Goal: Task Accomplishment & Management: Complete application form

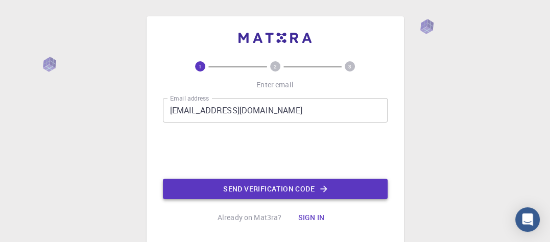
click at [270, 190] on button "Send verification code" at bounding box center [275, 189] width 225 height 20
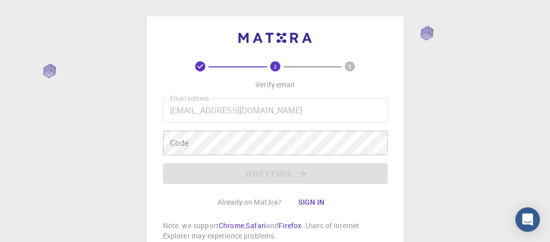
click at [184, 140] on div "Code Code" at bounding box center [275, 143] width 225 height 25
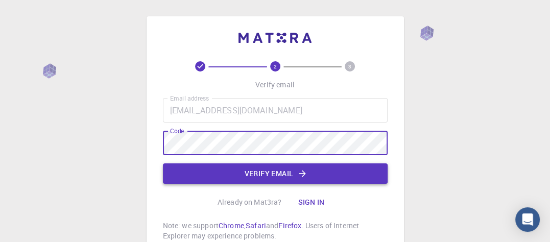
click at [313, 164] on button "Verify email" at bounding box center [275, 173] width 225 height 20
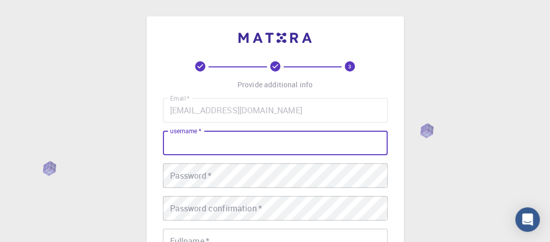
click at [206, 141] on div "username   * username   *" at bounding box center [275, 143] width 225 height 25
type input "."
type input "taha"
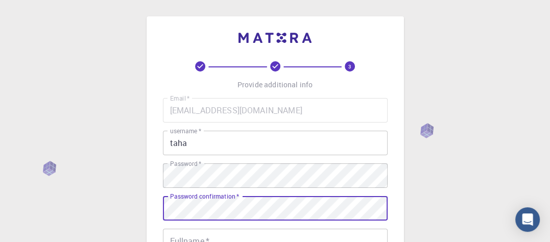
scroll to position [129, 0]
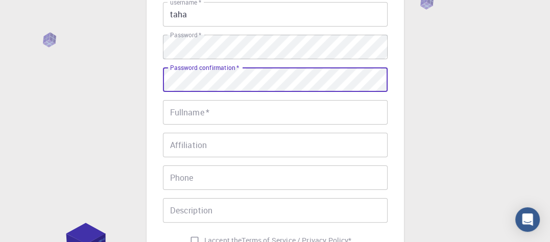
click at [199, 119] on input "Fullname   *" at bounding box center [275, 112] width 225 height 25
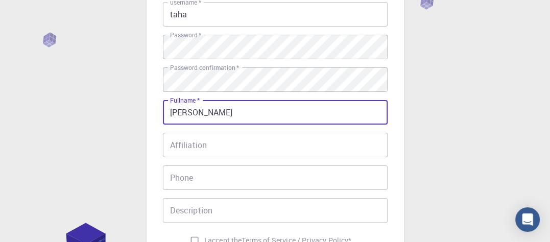
type input "[PERSON_NAME]"
click at [204, 152] on input "Affiliation" at bounding box center [275, 145] width 225 height 25
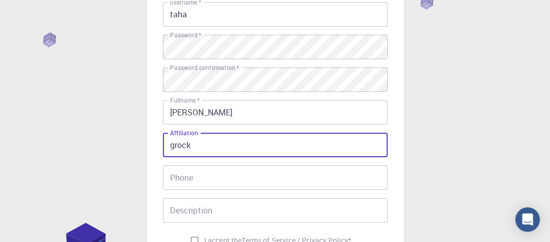
type input "grock"
click at [219, 175] on input "Phone" at bounding box center [275, 177] width 225 height 25
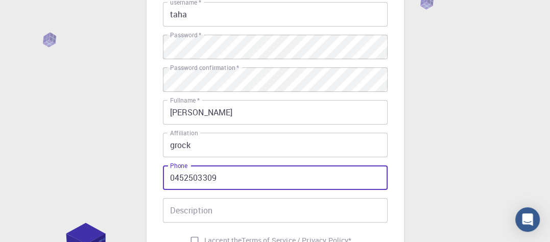
type input "0452503309"
click at [218, 208] on input "Description" at bounding box center [275, 210] width 225 height 25
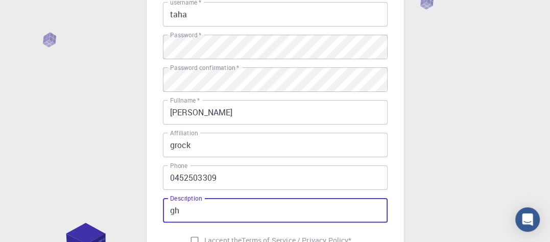
type input "g"
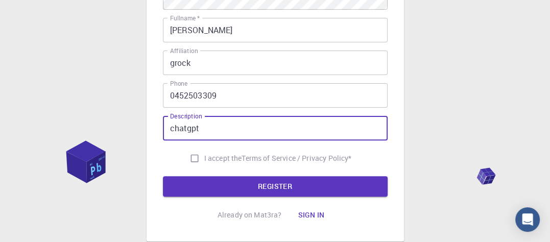
scroll to position [215, 0]
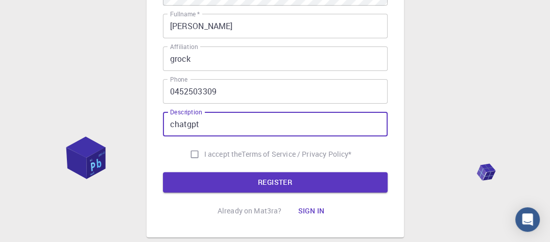
type input "chatgpt"
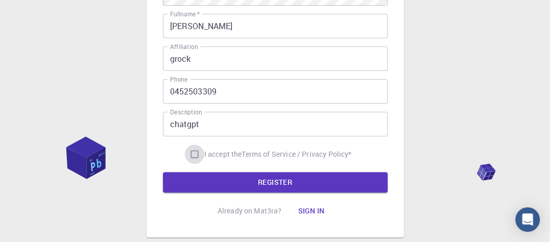
click at [190, 152] on input "I accept the Terms of Service / Privacy Policy *" at bounding box center [194, 153] width 19 height 19
checkbox input "true"
click at [262, 184] on button "REGISTER" at bounding box center [275, 182] width 225 height 20
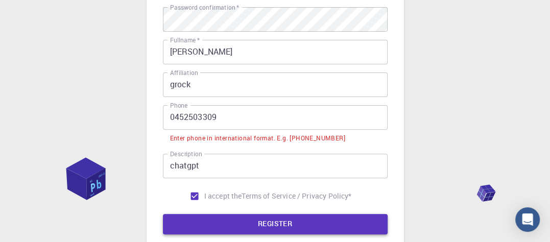
scroll to position [241, 0]
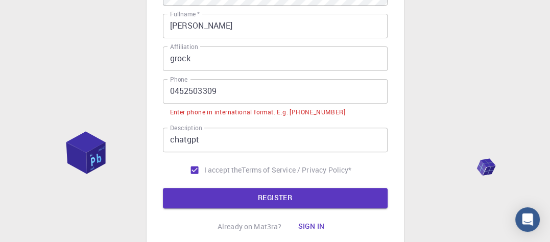
click at [176, 92] on input "0452503309" at bounding box center [275, 91] width 225 height 25
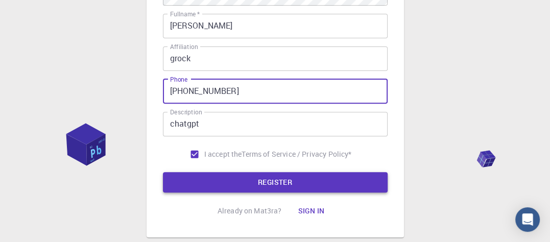
type input "+61452503309"
click at [275, 183] on button "REGISTER" at bounding box center [275, 182] width 225 height 20
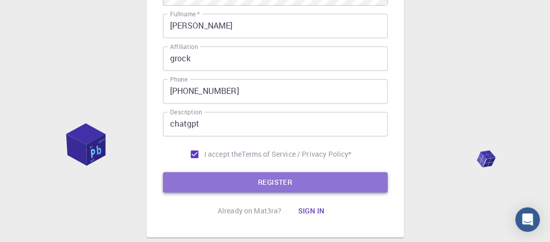
click at [300, 186] on button "REGISTER" at bounding box center [275, 182] width 225 height 20
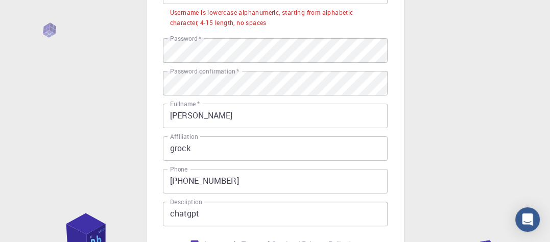
scroll to position [88, 0]
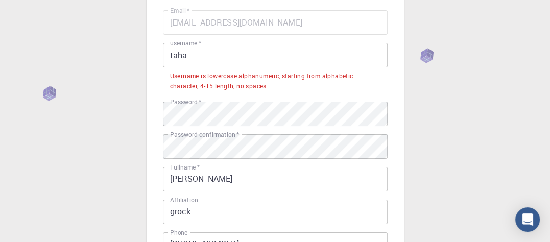
click at [221, 63] on input "taha" at bounding box center [275, 55] width 225 height 25
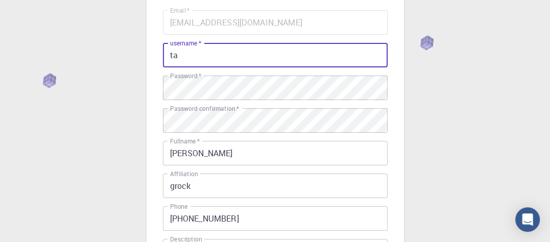
type input "t"
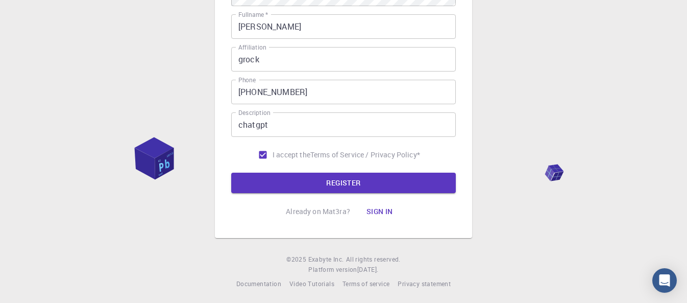
scroll to position [215, 0]
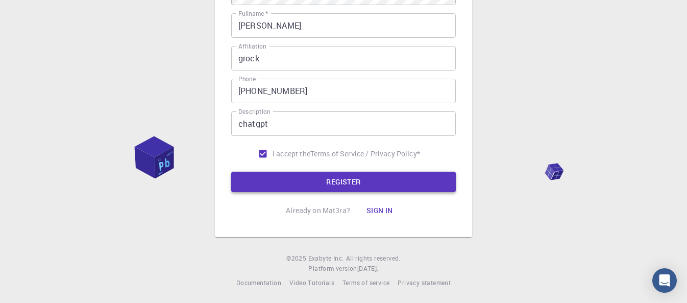
click at [356, 184] on button "REGISTER" at bounding box center [343, 182] width 225 height 20
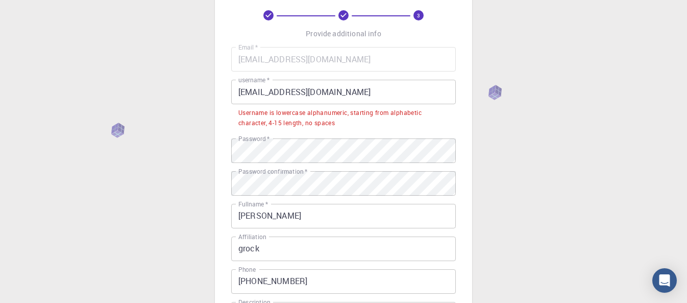
scroll to position [50, 0]
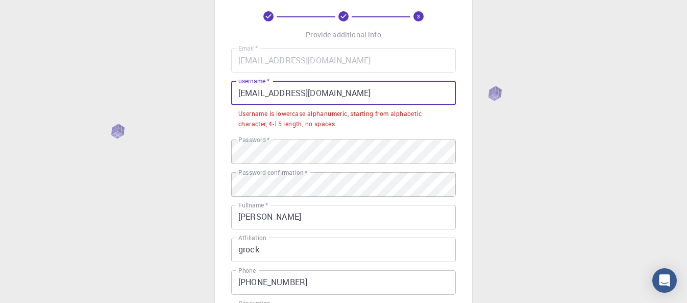
drag, startPoint x: 333, startPoint y: 93, endPoint x: 268, endPoint y: 93, distance: 65.9
click at [268, 93] on input "t.alradi@gmail.com" at bounding box center [343, 93] width 225 height 25
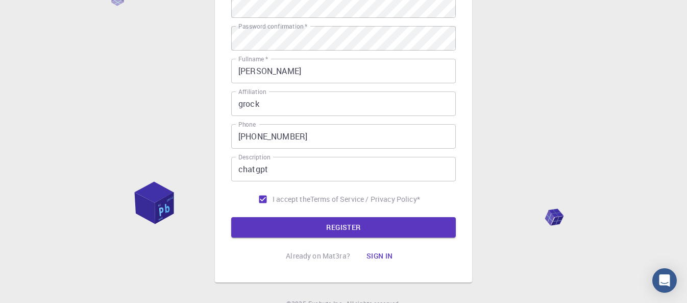
scroll to position [178, 0]
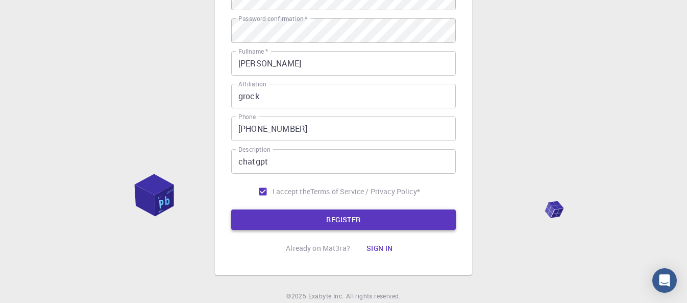
click at [345, 228] on button "REGISTER" at bounding box center [343, 219] width 225 height 20
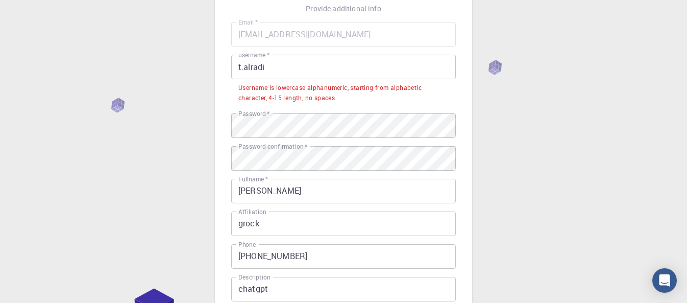
scroll to position [76, 0]
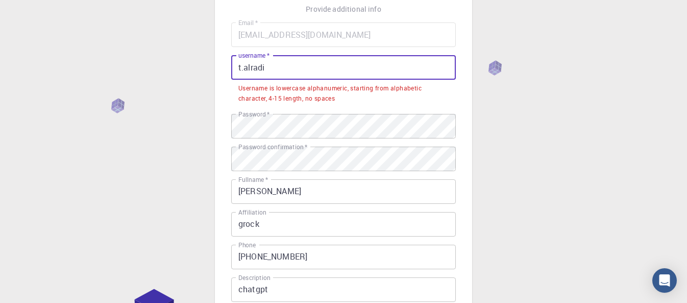
drag, startPoint x: 280, startPoint y: 66, endPoint x: 121, endPoint y: 66, distance: 158.8
click at [121, 66] on div "3 Provide additional info Email   * t.alradi@gmail.com Email   * username   * t…" at bounding box center [343, 197] width 687 height 546
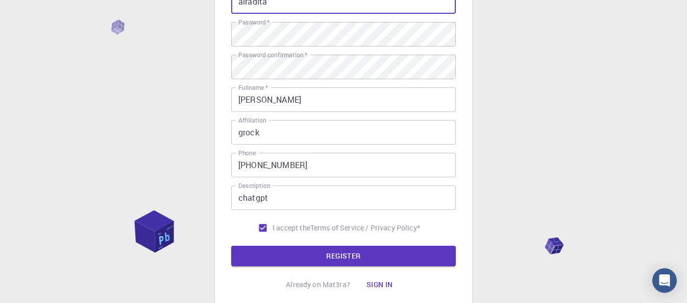
scroll to position [217, 0]
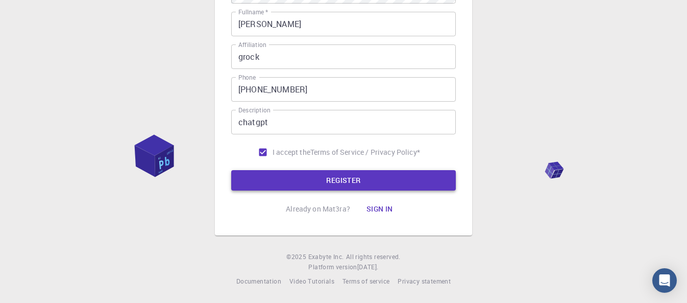
type input "alradita"
click at [271, 178] on button "REGISTER" at bounding box center [343, 180] width 225 height 20
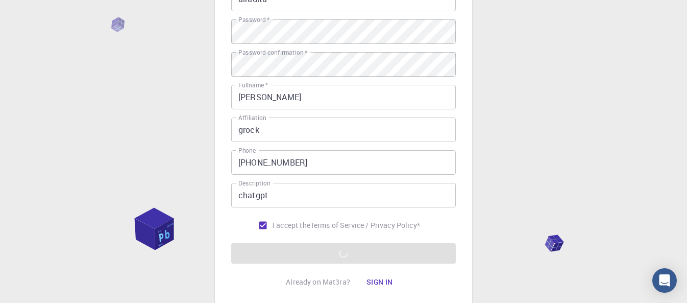
scroll to position [132, 0]
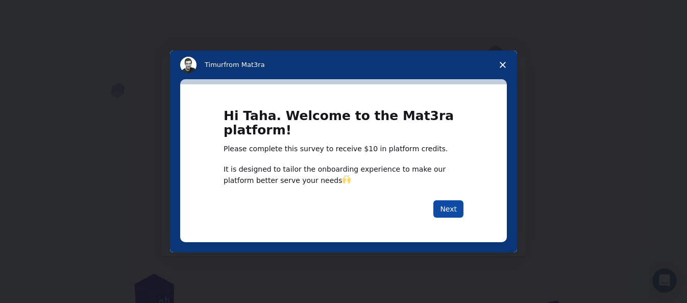
click at [458, 211] on button "Next" at bounding box center [448, 208] width 30 height 17
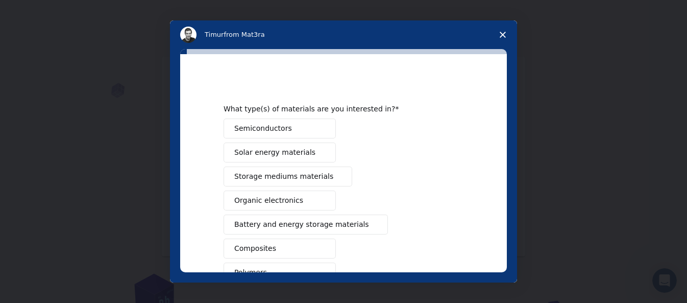
click at [299, 131] on button "Semiconductors" at bounding box center [280, 128] width 112 height 20
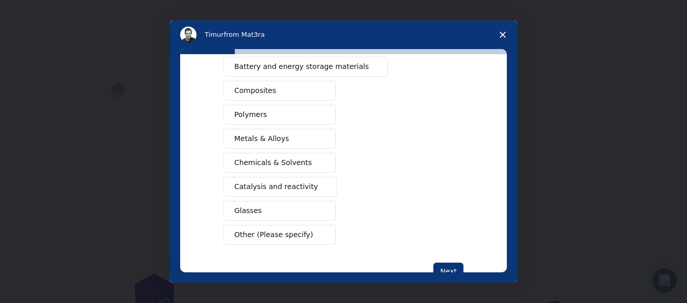
scroll to position [190, 0]
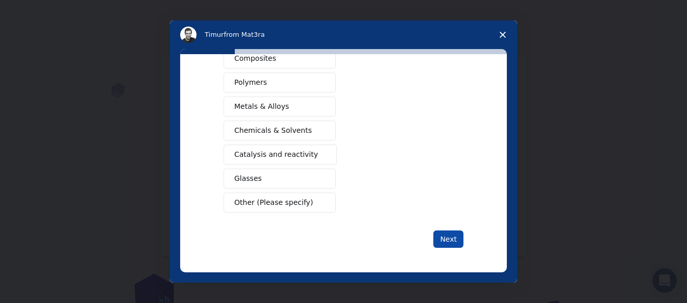
click at [449, 235] on button "Next" at bounding box center [448, 238] width 30 height 17
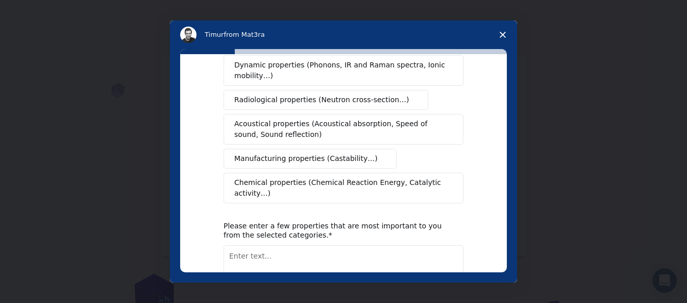
scroll to position [0, 0]
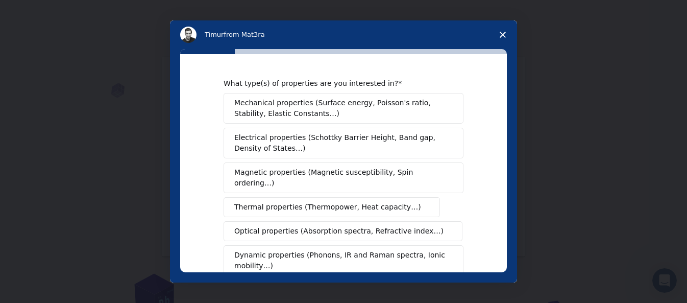
click at [310, 114] on span "Mechanical properties (Surface energy, Poisson's ratio, Stability, Elastic Cons…" at bounding box center [340, 108] width 213 height 21
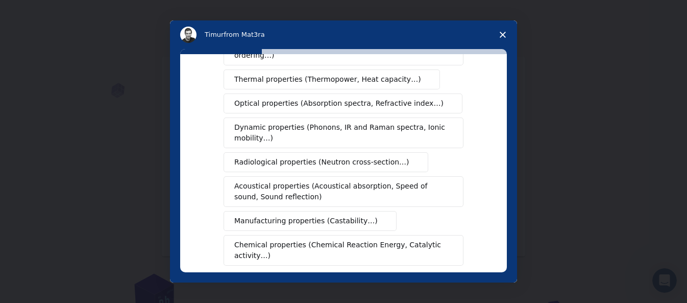
scroll to position [234, 0]
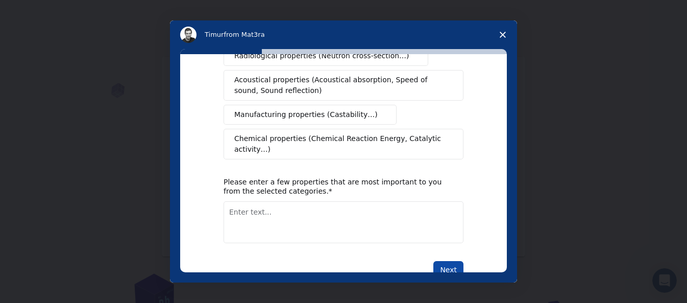
click at [459, 241] on button "Next" at bounding box center [448, 269] width 30 height 17
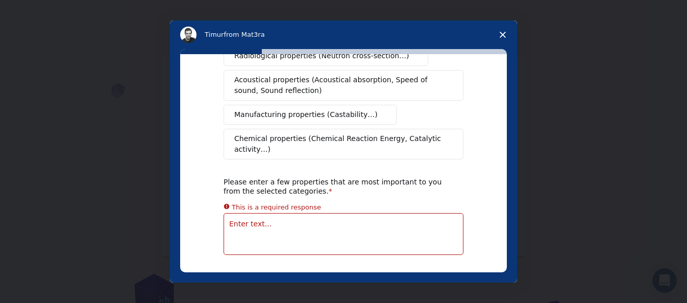
click at [367, 213] on textarea "Enter text..." at bounding box center [344, 234] width 240 height 42
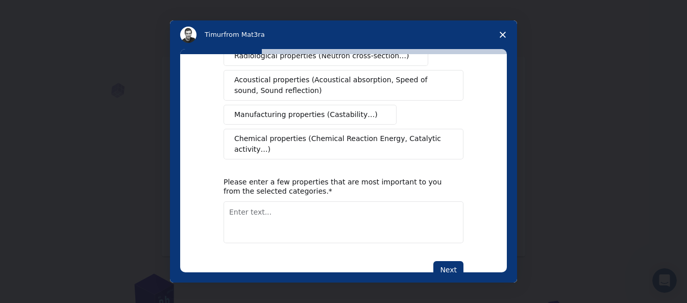
click at [291, 113] on button "Manufacturing properties (Castability…)" at bounding box center [310, 115] width 173 height 20
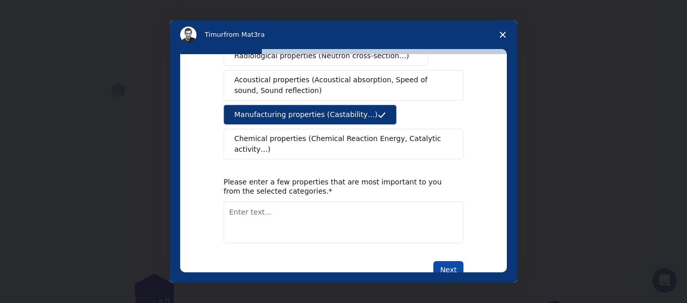
click at [453, 241] on button "Next" at bounding box center [448, 269] width 30 height 17
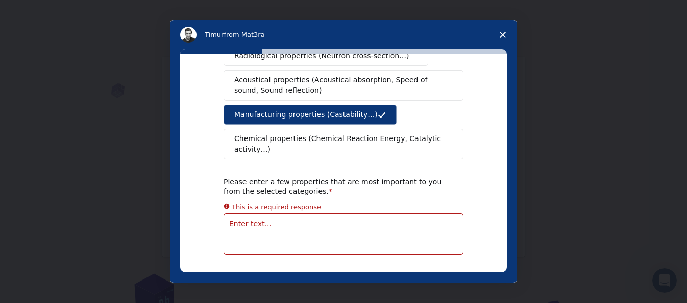
click at [311, 201] on div "This is a required response" at bounding box center [344, 207] width 240 height 12
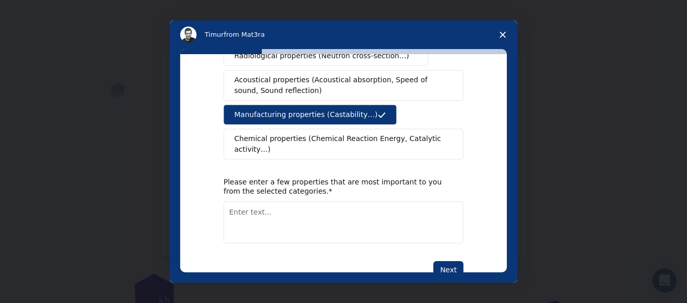
click at [320, 208] on textarea "Enter text..." at bounding box center [344, 222] width 240 height 42
type textarea "h"
type textarea "radion uranium"
click at [439, 241] on button "Next" at bounding box center [448, 269] width 30 height 17
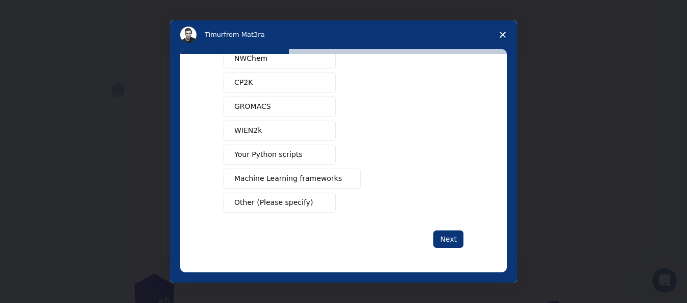
scroll to position [0, 0]
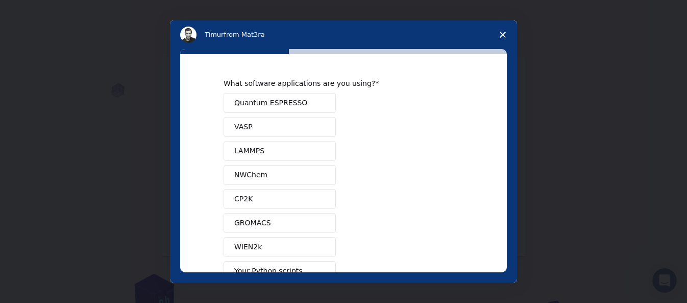
click at [288, 156] on button "LAMMPS" at bounding box center [280, 151] width 112 height 20
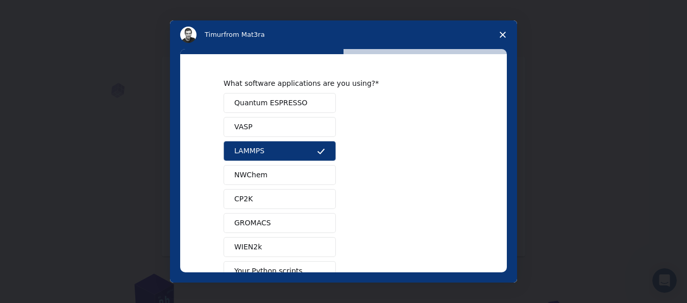
click at [284, 176] on button "NWChem" at bounding box center [280, 175] width 112 height 20
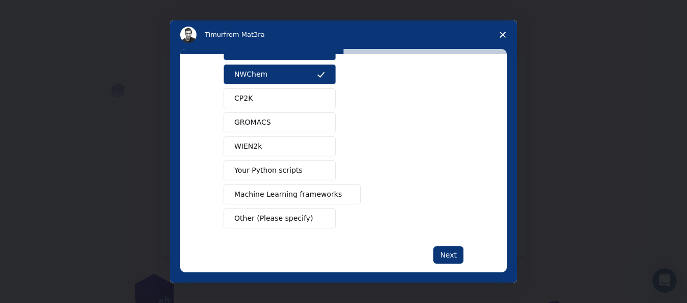
scroll to position [116, 0]
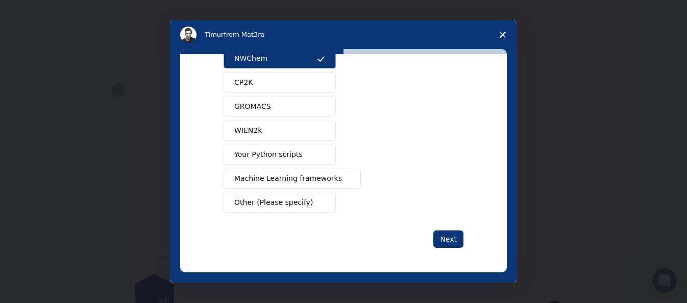
click at [298, 157] on button "Your Python scripts" at bounding box center [280, 154] width 112 height 20
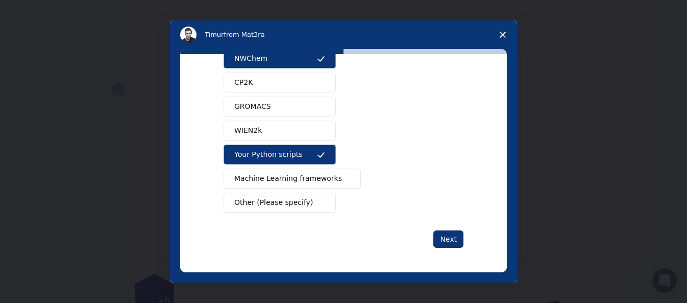
click at [298, 131] on button "WIEN2k" at bounding box center [280, 130] width 112 height 20
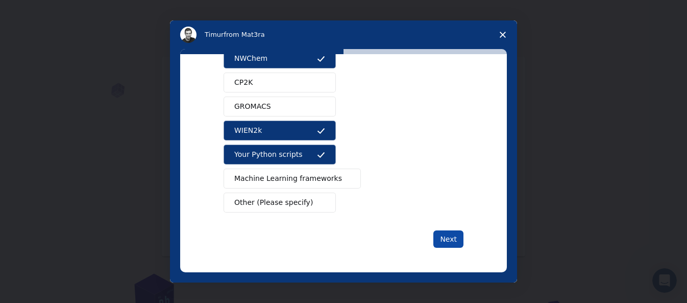
click at [450, 236] on button "Next" at bounding box center [448, 238] width 30 height 17
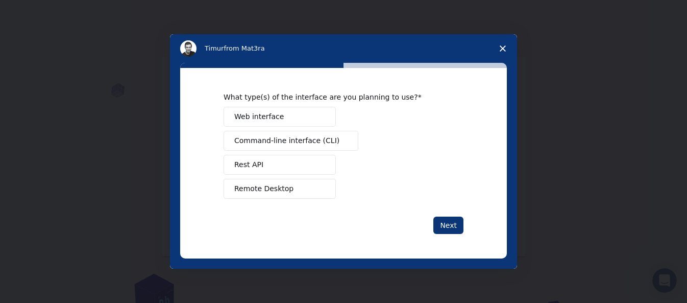
scroll to position [0, 0]
click at [289, 142] on span "Command-line interface (CLI)" at bounding box center [286, 140] width 105 height 11
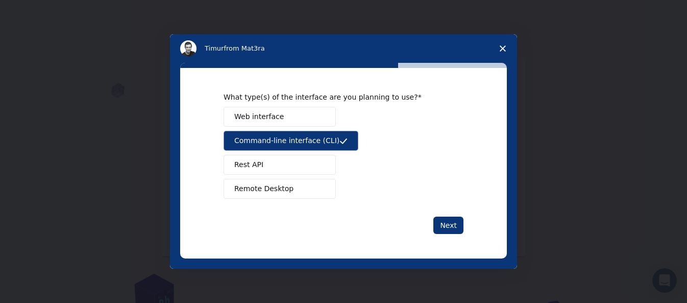
click at [298, 163] on button "Rest API" at bounding box center [280, 165] width 112 height 20
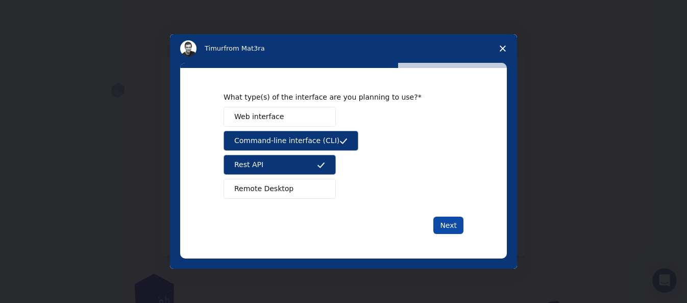
click at [443, 217] on button "Next" at bounding box center [448, 224] width 30 height 17
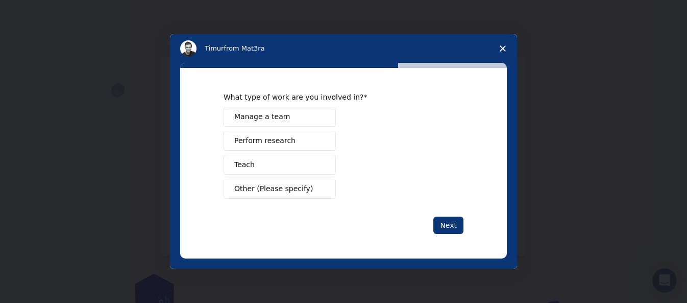
click at [261, 117] on span "Manage a team" at bounding box center [262, 116] width 56 height 11
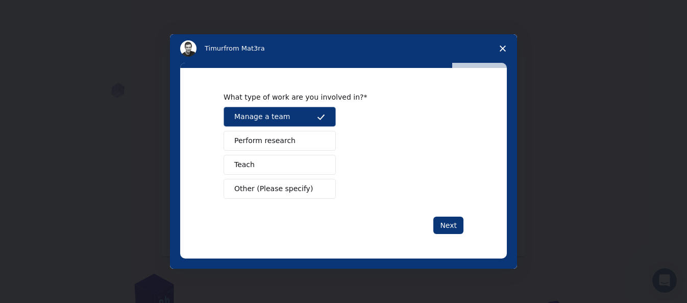
click at [266, 141] on span "Perform research" at bounding box center [264, 140] width 61 height 11
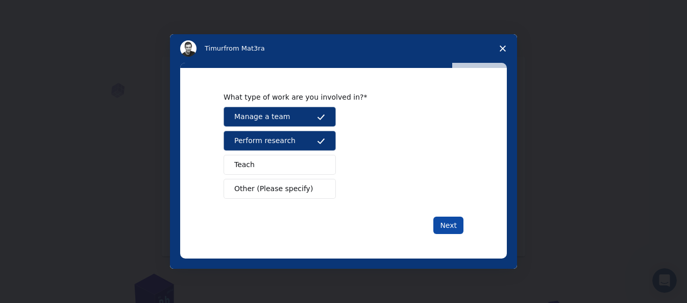
click at [444, 223] on button "Next" at bounding box center [448, 224] width 30 height 17
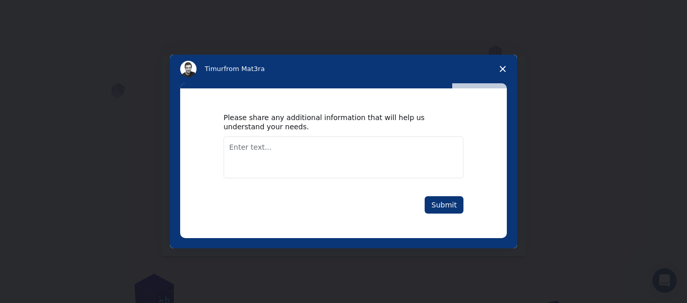
click at [364, 162] on textarea "Enter text..." at bounding box center [344, 157] width 240 height 42
click at [447, 208] on button "Submit" at bounding box center [444, 204] width 39 height 17
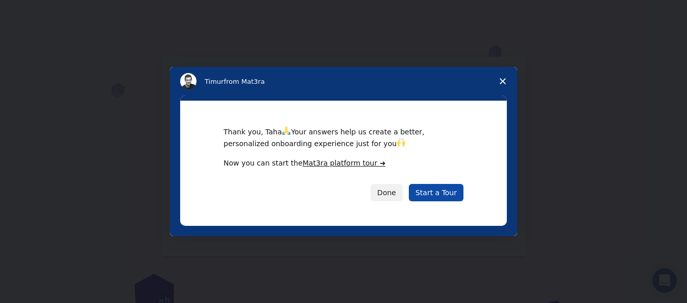
click at [445, 191] on link "Start a Tour" at bounding box center [436, 192] width 55 height 17
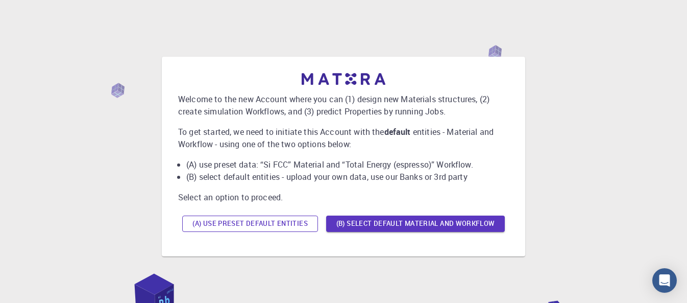
click at [257, 227] on button "(A) Use preset default entities" at bounding box center [250, 223] width 136 height 16
